Goal: Download file/media

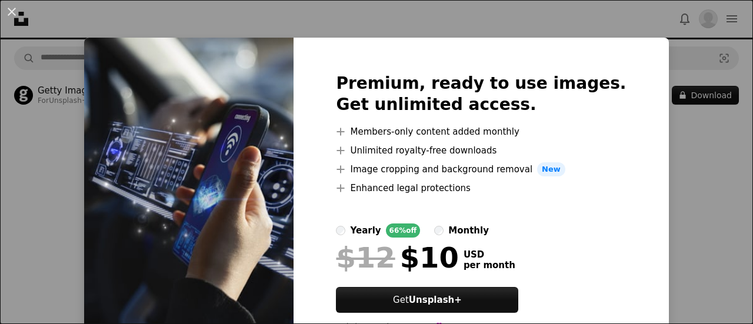
click at [692, 169] on div "An X shape Premium, ready to use images. Get unlimited access. A plus sign Memb…" at bounding box center [376, 162] width 753 height 324
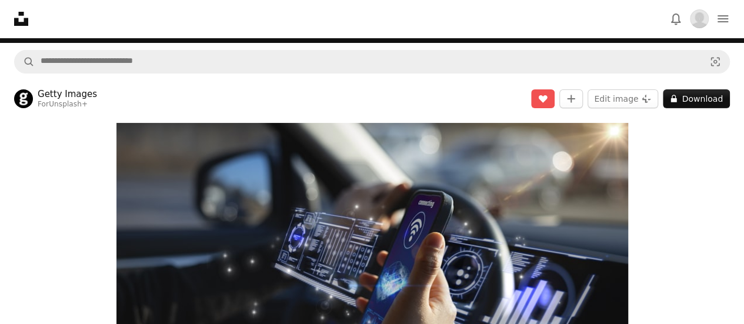
scroll to position [13, 0]
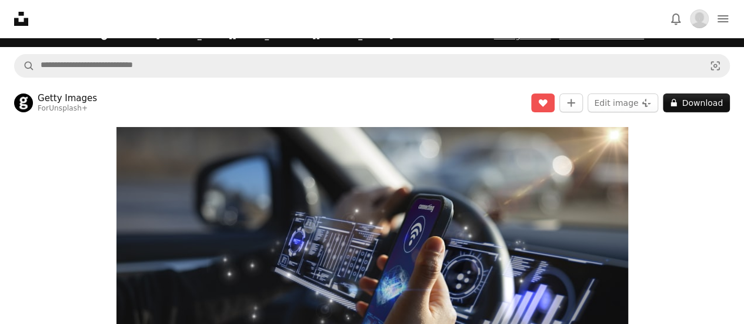
click at [24, 20] on icon at bounding box center [21, 19] width 14 height 14
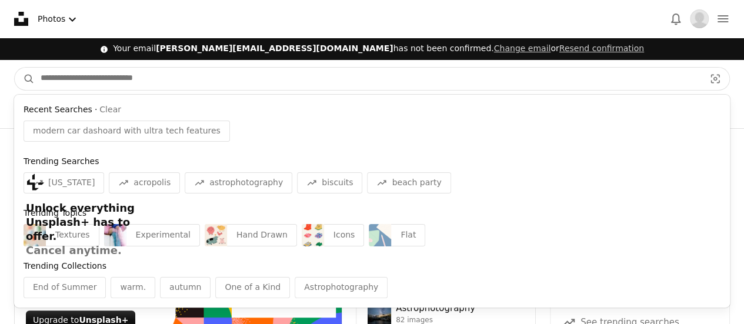
click at [171, 83] on input "Find visuals sitewide" at bounding box center [368, 79] width 666 height 22
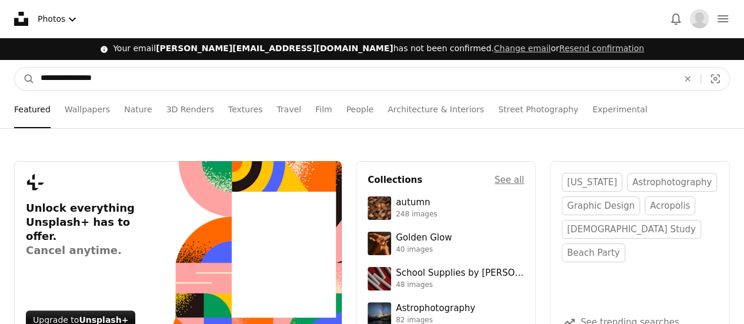
type input "**********"
click button "A magnifying glass" at bounding box center [25, 79] width 20 height 22
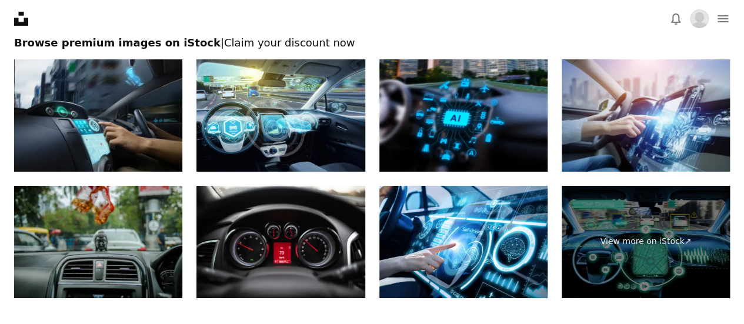
scroll to position [1919, 0]
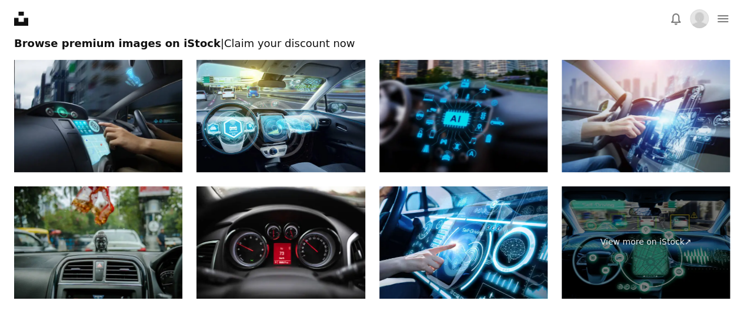
click at [485, 122] on img at bounding box center [463, 116] width 168 height 112
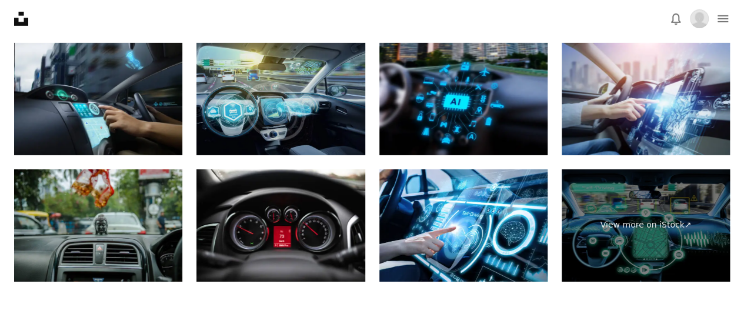
scroll to position [1934, 0]
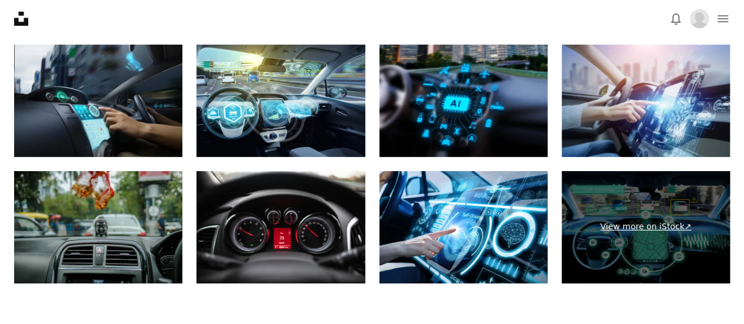
click at [650, 226] on link "View more on iStock ↗" at bounding box center [646, 227] width 168 height 112
